Goal: Check status: Verify the current state of an ongoing process or item

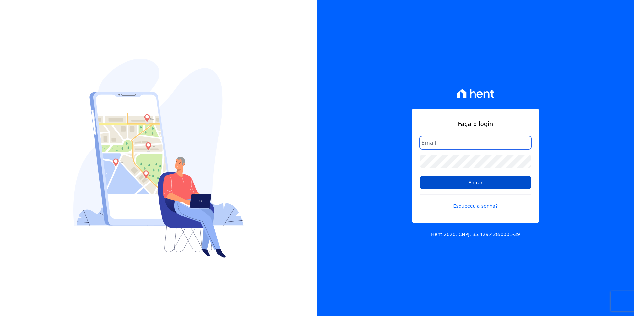
type input "[PERSON_NAME][EMAIL_ADDRESS][DOMAIN_NAME]"
click at [468, 184] on input "Entrar" at bounding box center [475, 182] width 111 height 13
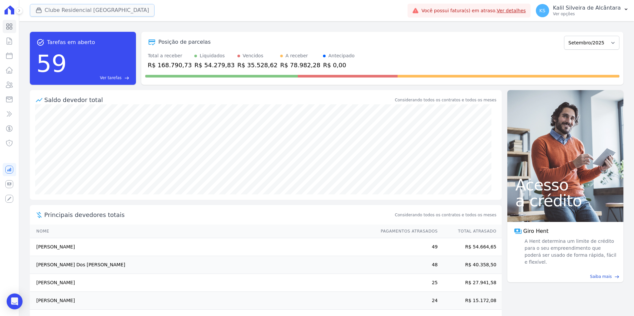
click at [115, 13] on button "Clube Residencial Saint Louis" at bounding box center [92, 10] width 125 height 13
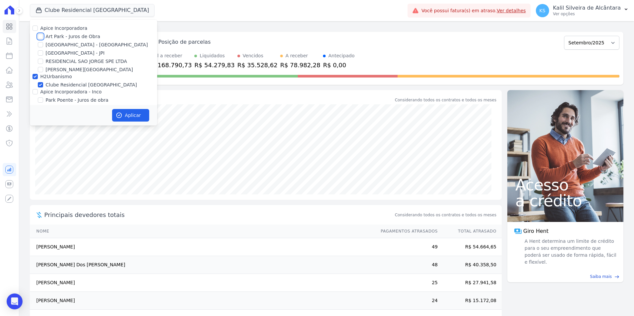
drag, startPoint x: 39, startPoint y: 36, endPoint x: 42, endPoint y: 45, distance: 8.9
click at [41, 38] on input "Art Park - Juros de Obra" at bounding box center [40, 36] width 5 height 5
checkbox input "true"
click at [41, 43] on input "Arty Park - Gravatai" at bounding box center [40, 44] width 5 height 5
checkbox input "true"
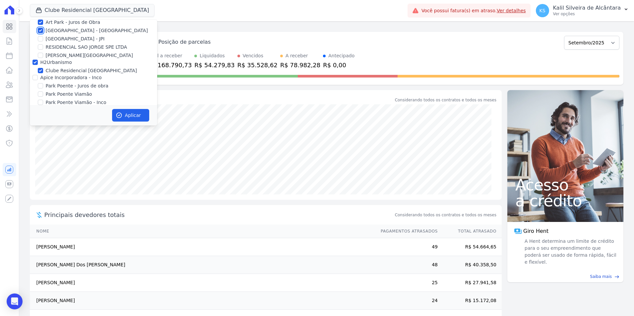
scroll to position [21, 0]
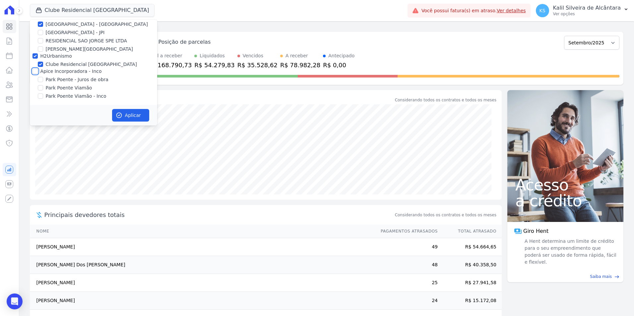
drag, startPoint x: 35, startPoint y: 70, endPoint x: 44, endPoint y: 87, distance: 18.8
click at [35, 70] on input "Apice Incorporadora - Inco" at bounding box center [34, 71] width 5 height 5
checkbox input "true"
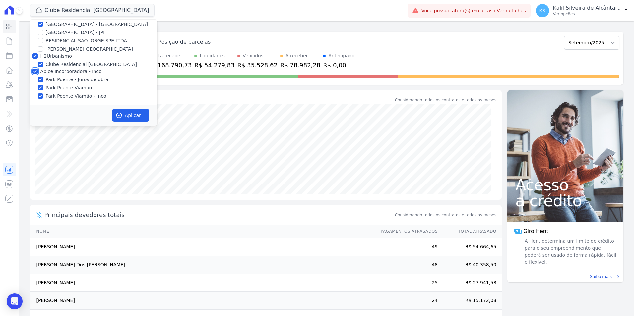
checkbox input "true"
drag, startPoint x: 103, startPoint y: 112, endPoint x: 117, endPoint y: 116, distance: 14.3
click at [107, 113] on div "Aplicar" at bounding box center [93, 115] width 127 height 21
click at [120, 116] on icon "button" at bounding box center [119, 115] width 7 height 7
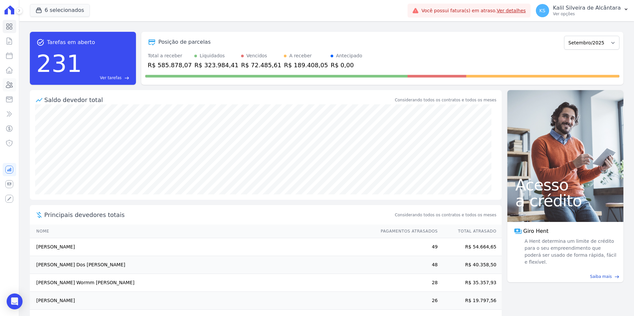
click at [13, 88] on icon at bounding box center [9, 85] width 8 height 8
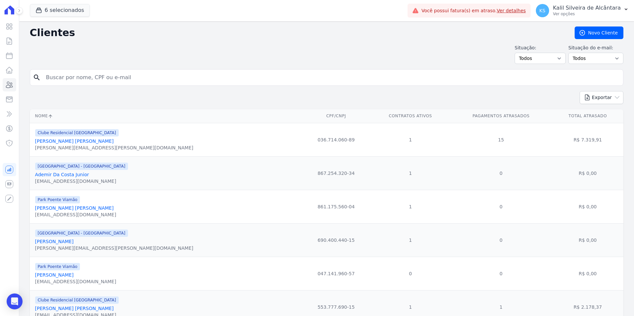
click at [67, 81] on input "search" at bounding box center [331, 77] width 578 height 13
click at [67, 81] on input "prisc" at bounding box center [331, 77] width 578 height 13
type input "priscele souza"
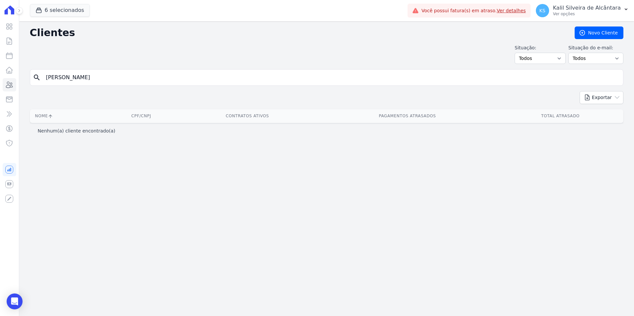
drag, startPoint x: 89, startPoint y: 75, endPoint x: -58, endPoint y: 61, distance: 147.5
click at [0, 61] on html "Visão Geral Contratos Parcelas Lotes Clientes Minha Carteira Transferências Cré…" at bounding box center [317, 158] width 634 height 316
type input "PRISCIELE"
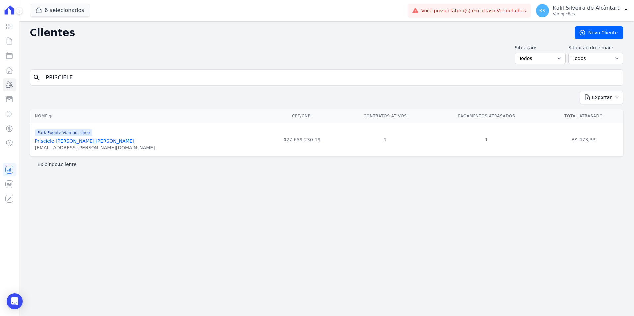
click at [80, 142] on link "Prisciele Souza De Souza" at bounding box center [84, 141] width 99 height 5
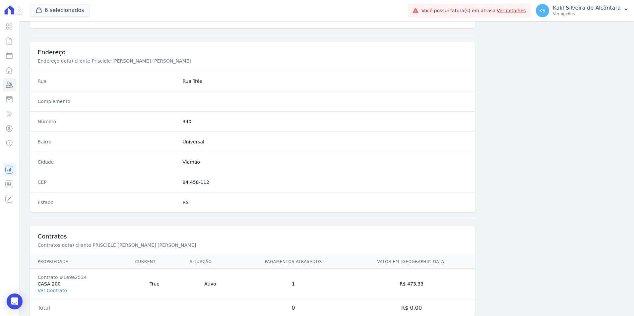
scroll to position [304, 0]
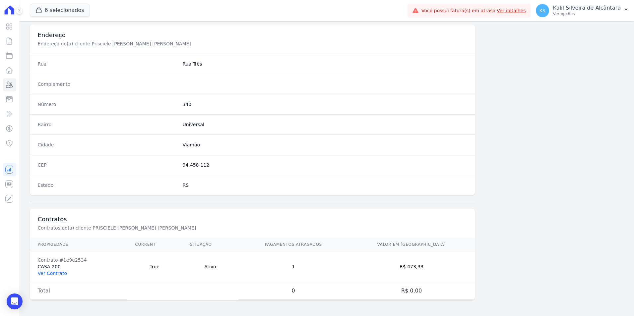
click at [50, 275] on link "Ver Contrato" at bounding box center [52, 273] width 29 height 5
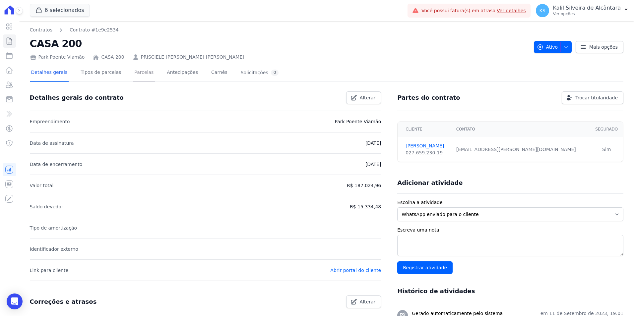
click at [143, 76] on link "Parcelas" at bounding box center [144, 73] width 22 height 18
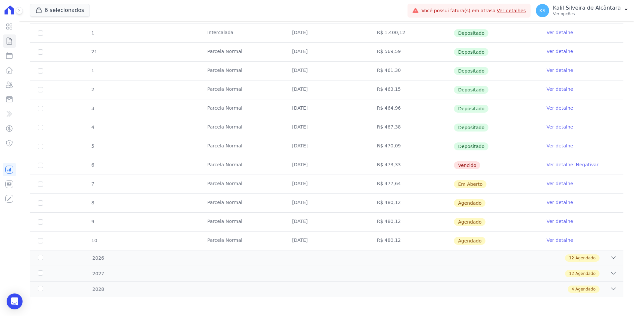
scroll to position [167, 0]
